Goal: Transaction & Acquisition: Purchase product/service

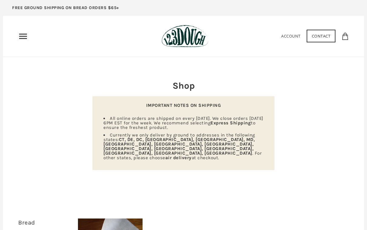
click at [22, 36] on use "Primary" at bounding box center [23, 36] width 8 height 5
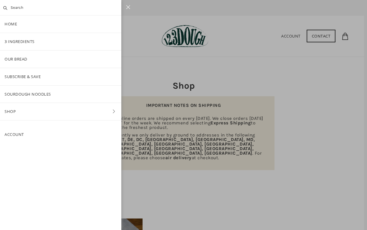
click at [18, 58] on link "Our Bread" at bounding box center [60, 59] width 121 height 17
click at [317, 181] on div at bounding box center [183, 115] width 367 height 230
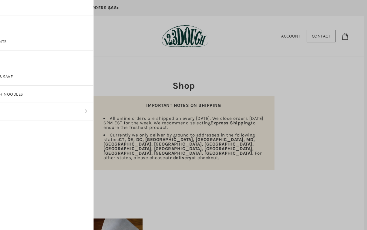
click at [306, 182] on div at bounding box center [183, 115] width 367 height 230
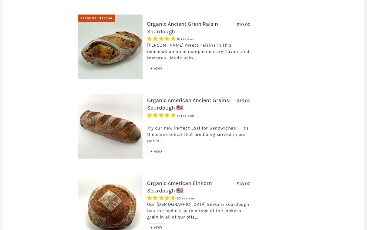
scroll to position [449, 0]
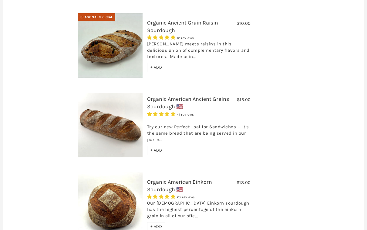
click at [309, 218] on div "Not Available $12.00 Hand-Crafted Cultured Butter No reviews We will resume sel…" at bounding box center [210, 7] width 275 height 476
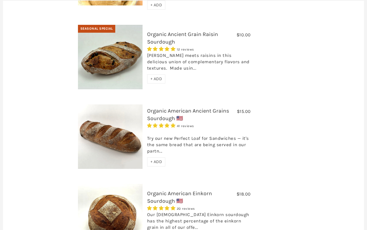
scroll to position [438, 0]
click at [316, 215] on div "Not Available $12.00 Hand-Crafted Cultured Butter No reviews We will resume sel…" at bounding box center [210, 19] width 275 height 476
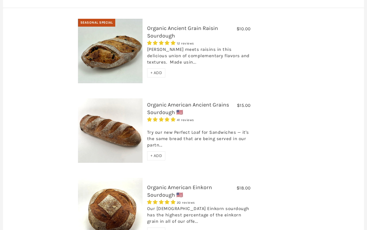
scroll to position [444, 0]
click at [310, 199] on div "Not Available $12.00 Hand-Crafted Cultured Butter No reviews We will resume sel…" at bounding box center [210, 13] width 275 height 476
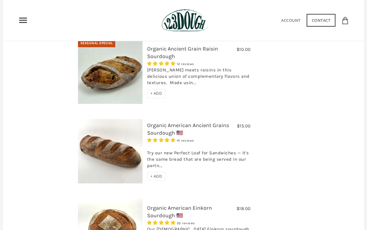
scroll to position [423, 0]
click at [24, 22] on use "Primary" at bounding box center [23, 20] width 8 height 5
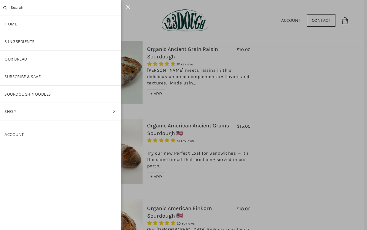
click at [82, 112] on link "Shop" at bounding box center [60, 111] width 121 height 17
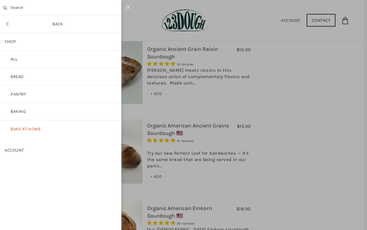
click at [17, 77] on link "Bread" at bounding box center [60, 76] width 121 height 17
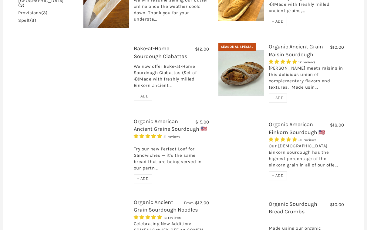
scroll to position [230, 0]
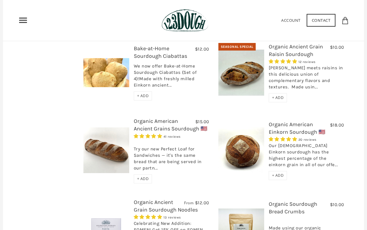
click at [174, 175] on form "+ ADD 750g Perfect Loaf for Sandwiches (Whole, 1500g) Perfect Loaf for Sandwich…" at bounding box center [171, 179] width 75 height 9
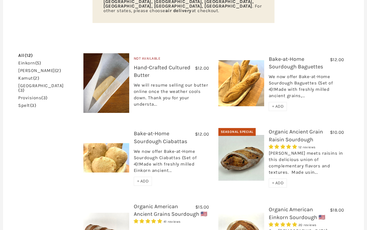
scroll to position [144, 0]
click at [26, 104] on link "spelt (3)" at bounding box center [27, 106] width 18 height 5
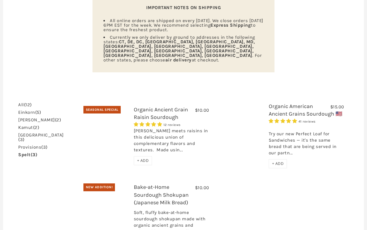
scroll to position [95, 0]
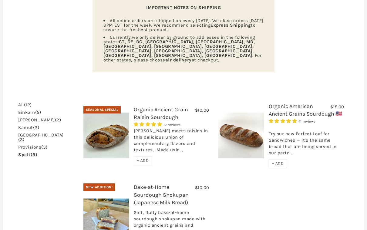
click at [32, 145] on link "provisions (3)" at bounding box center [32, 147] width 29 height 5
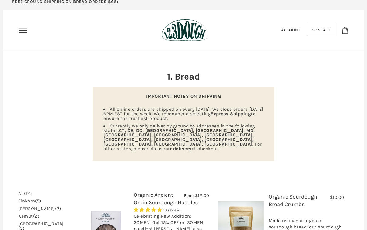
scroll to position [9, 0]
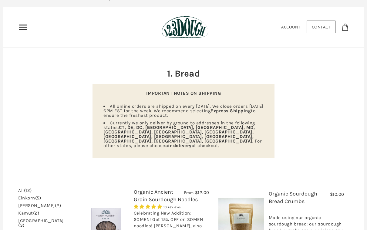
click at [30, 219] on link "khorasan (3)" at bounding box center [40, 223] width 45 height 9
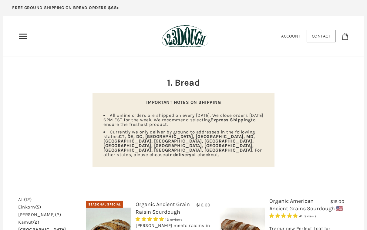
click at [28, 213] on link "emmer (2)" at bounding box center [39, 215] width 43 height 5
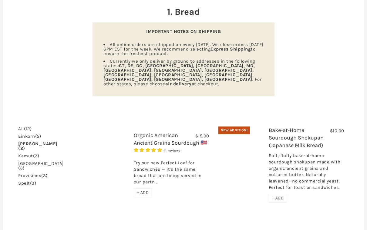
scroll to position [70, 0]
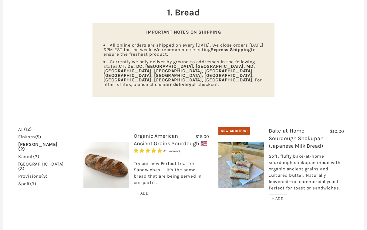
click at [24, 135] on link "einkorn (5)" at bounding box center [29, 137] width 23 height 5
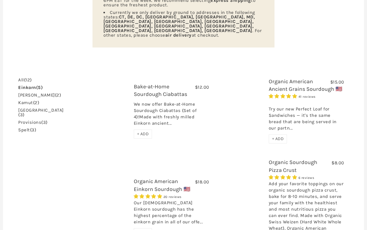
scroll to position [119, 0]
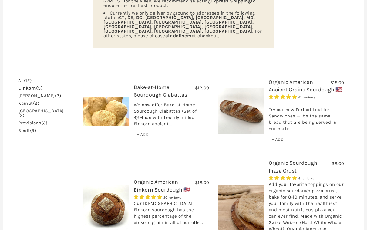
click at [26, 78] on span "(12)" at bounding box center [28, 80] width 8 height 5
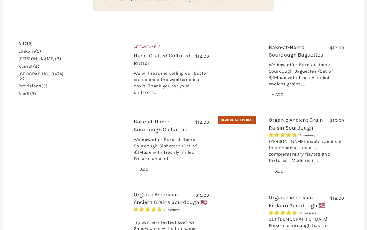
scroll to position [155, 0]
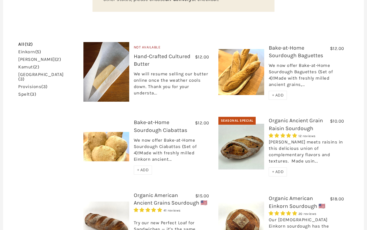
click at [162, 137] on div "We now offer Bake-at-Home Sourdough Ciabattas (Set of 4)!Made with freshly mill…" at bounding box center [171, 151] width 75 height 28
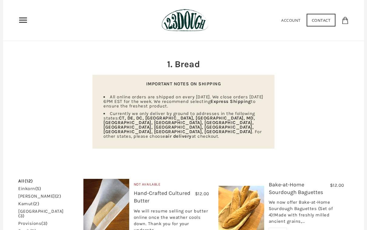
scroll to position [0, 0]
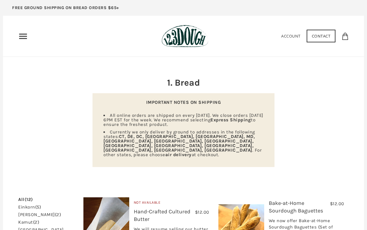
click at [21, 35] on icon "Primary" at bounding box center [23, 37] width 10 height 10
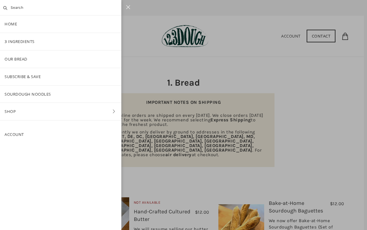
click at [11, 112] on link "Shop" at bounding box center [60, 111] width 121 height 17
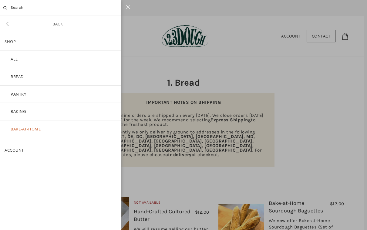
click at [17, 94] on link "Pantry" at bounding box center [60, 94] width 121 height 17
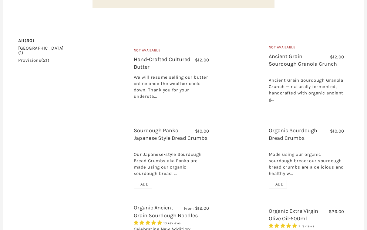
scroll to position [155, 0]
